Goal: Information Seeking & Learning: Learn about a topic

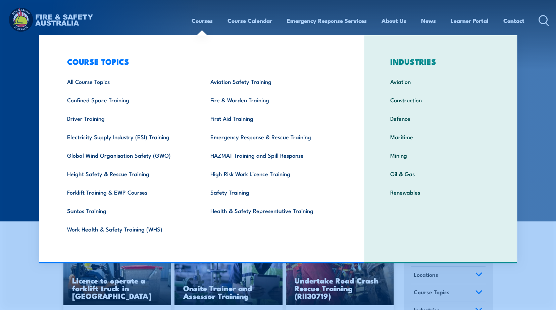
click at [200, 23] on link "Courses" at bounding box center [202, 21] width 21 height 18
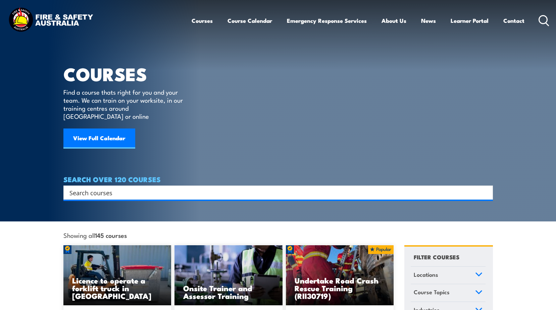
click at [200, 23] on link "Courses" at bounding box center [202, 21] width 21 height 18
click at [200, 21] on link "Courses" at bounding box center [202, 21] width 21 height 18
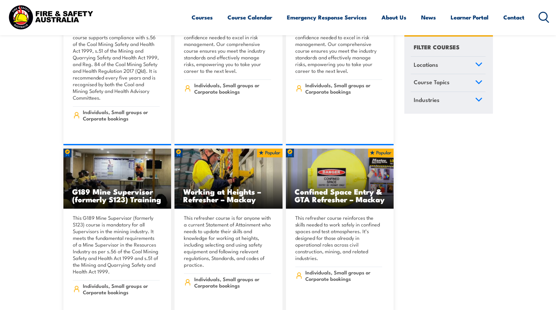
scroll to position [772, 0]
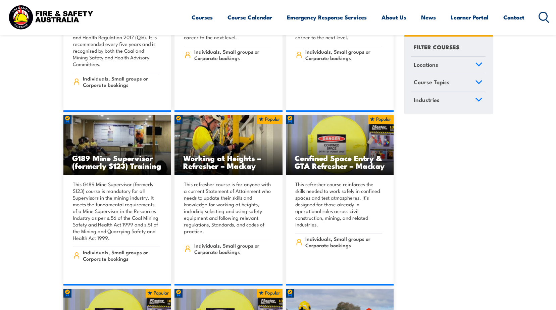
click at [479, 67] on link "Locations" at bounding box center [448, 65] width 75 height 17
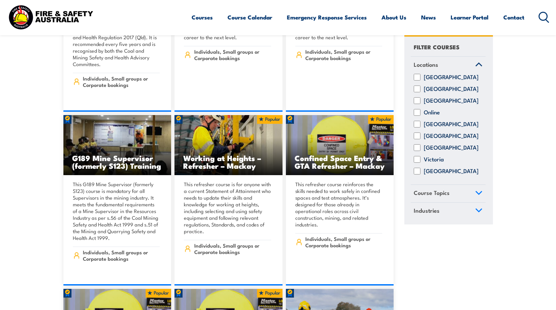
click at [434, 175] on label "[GEOGRAPHIC_DATA]" at bounding box center [451, 171] width 55 height 7
click at [421, 175] on input "[GEOGRAPHIC_DATA]" at bounding box center [417, 171] width 7 height 7
checkbox input "true"
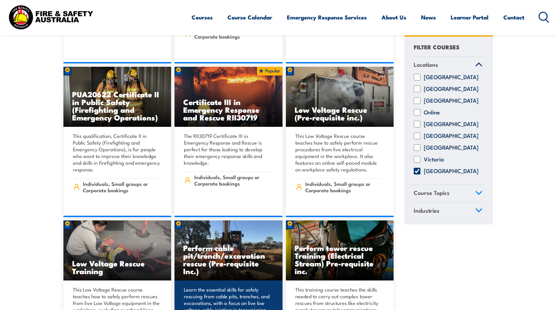
scroll to position [1208, 0]
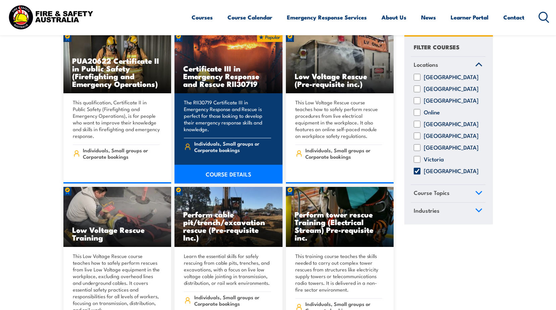
click at [225, 166] on link "COURSE DETAILS" at bounding box center [229, 174] width 108 height 19
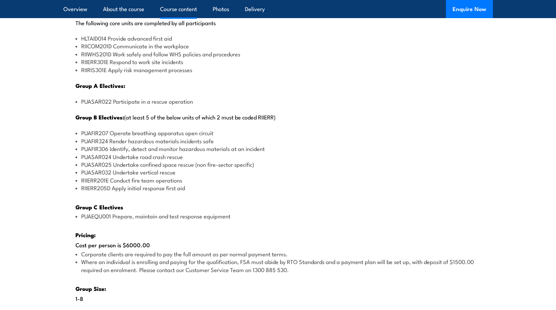
scroll to position [873, 0]
